Goal: Task Accomplishment & Management: Use online tool/utility

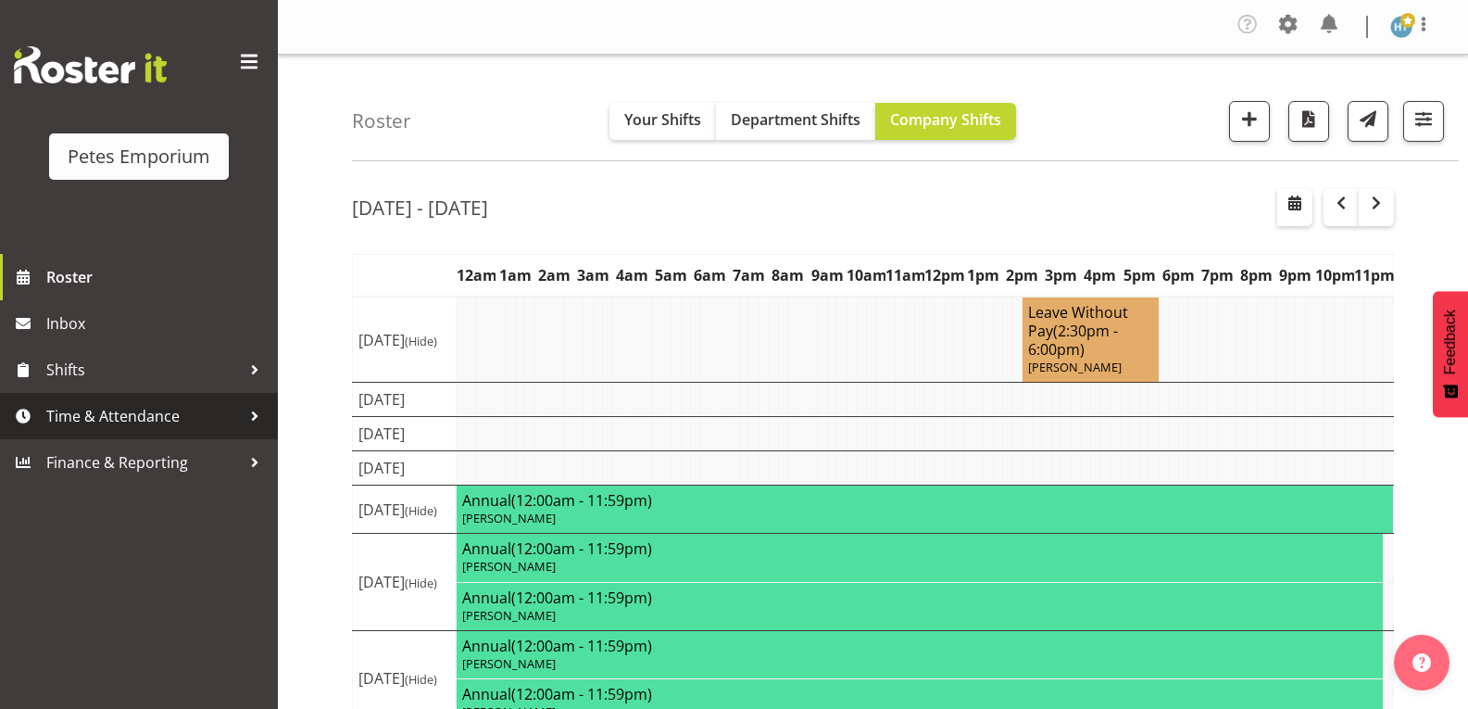
click at [143, 415] on span "Time & Attendance" at bounding box center [143, 416] width 195 height 28
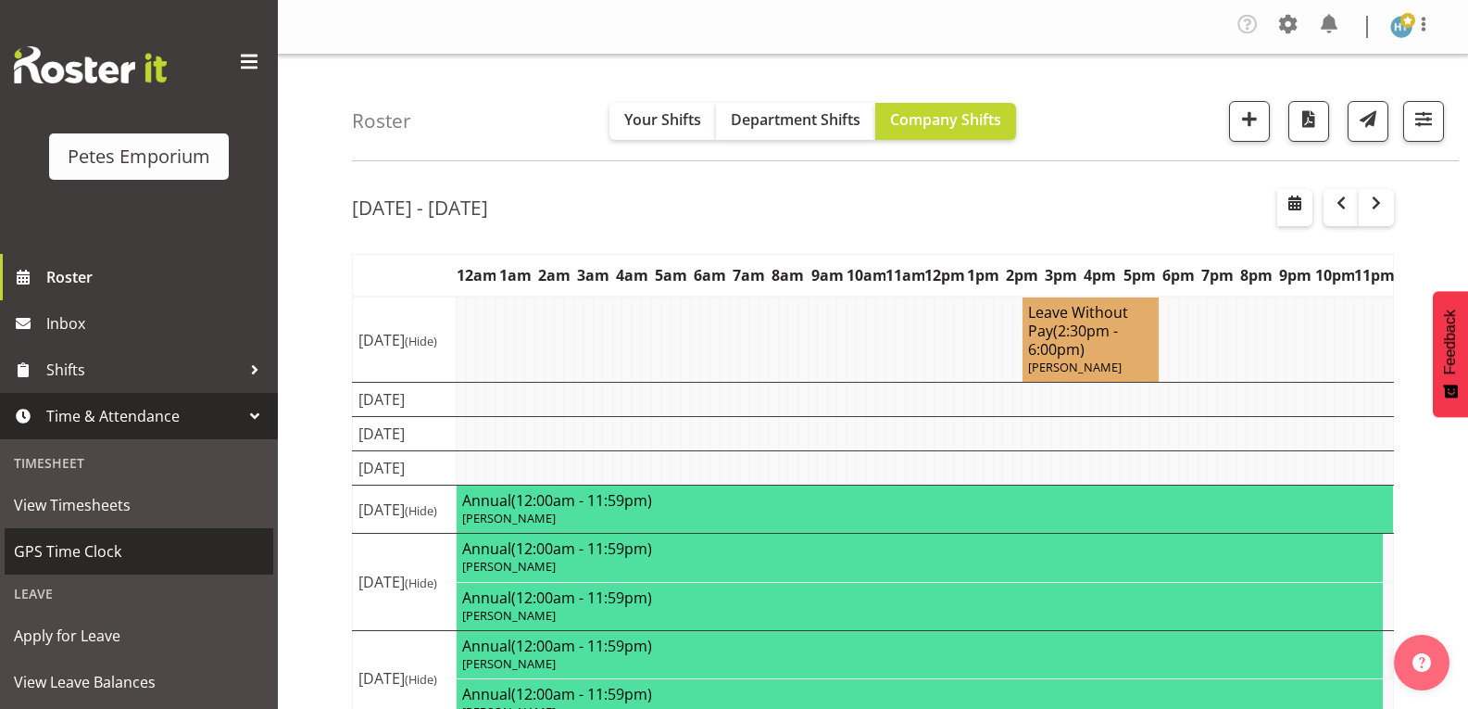
click at [86, 548] on span "GPS Time Clock" at bounding box center [139, 551] width 250 height 28
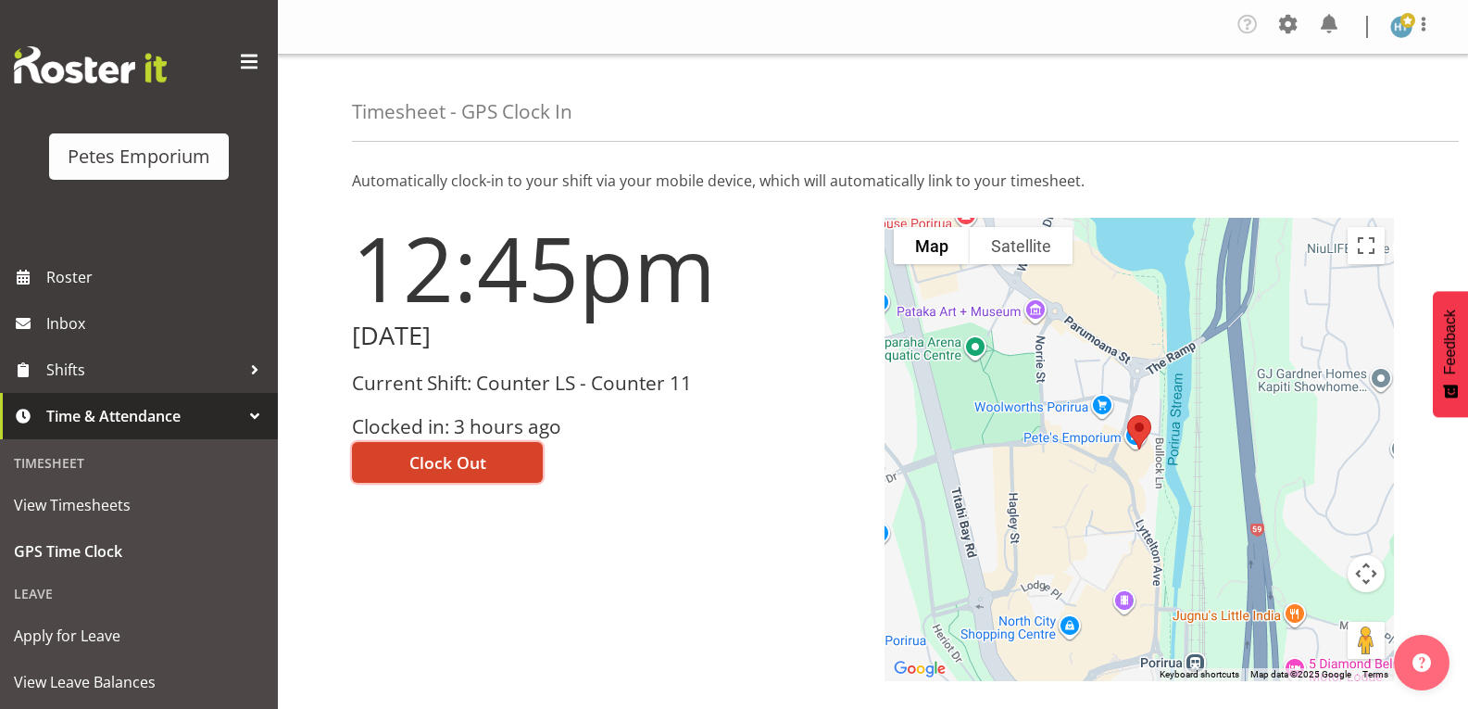
click at [483, 454] on span "Clock Out" at bounding box center [447, 462] width 77 height 24
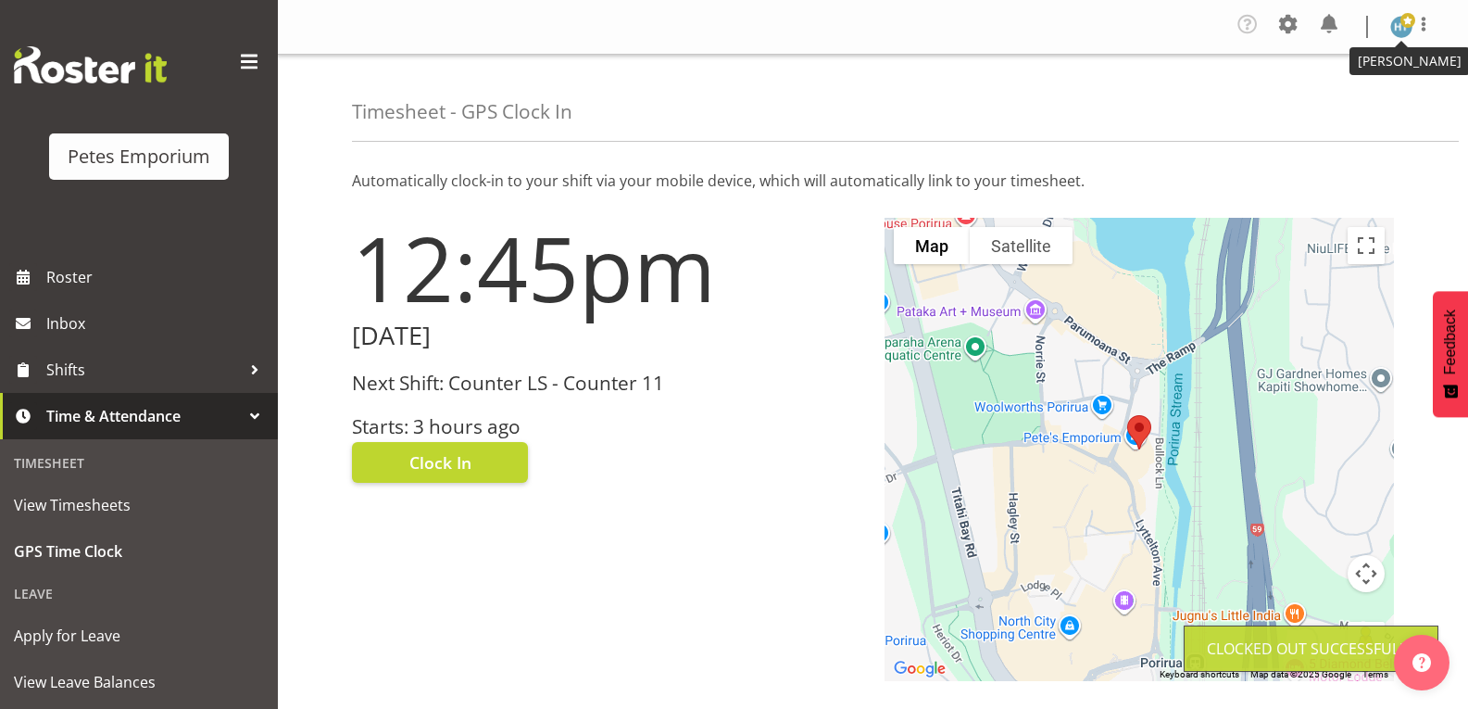
click at [1398, 28] on img at bounding box center [1402, 27] width 22 height 22
click at [1311, 100] on link "Log Out" at bounding box center [1346, 101] width 178 height 33
